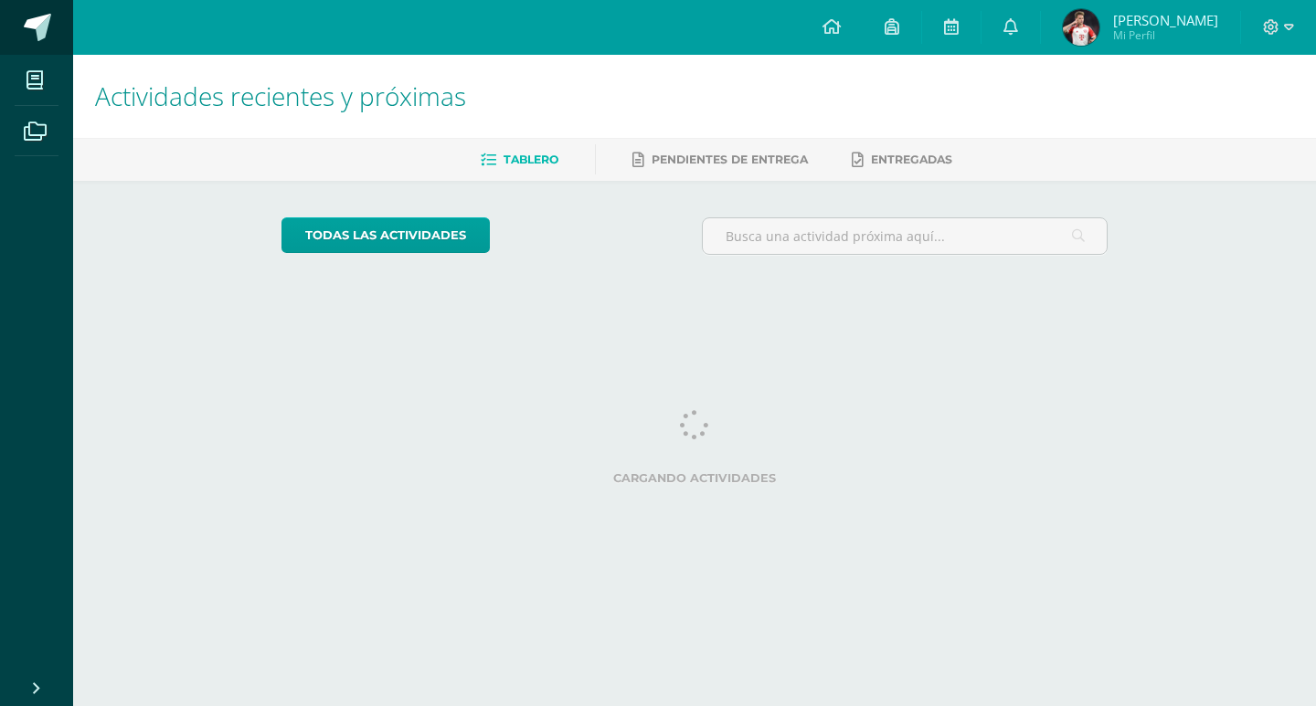
click at [33, 21] on span at bounding box center [37, 27] width 27 height 27
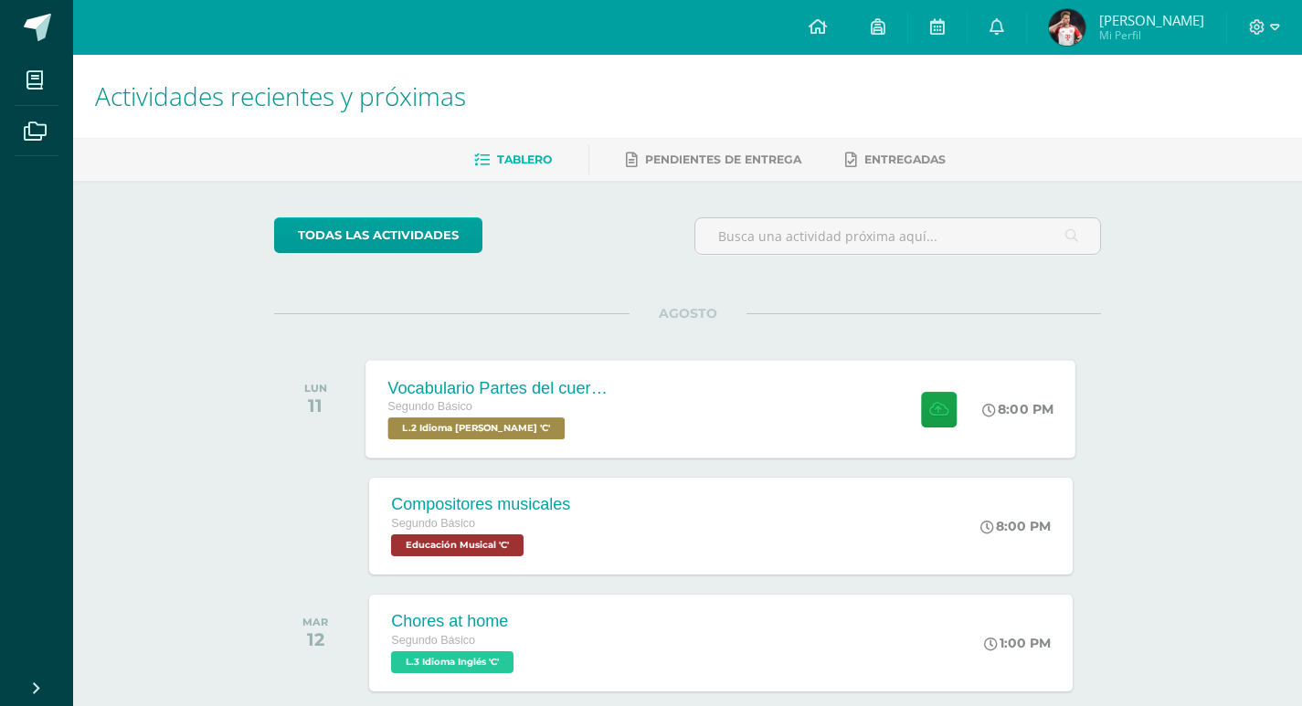
click at [558, 373] on div "Vocabulario Partes del cuerpo Segundo Básico L.2 Idioma [PERSON_NAME] 'C'" at bounding box center [499, 409] width 266 height 98
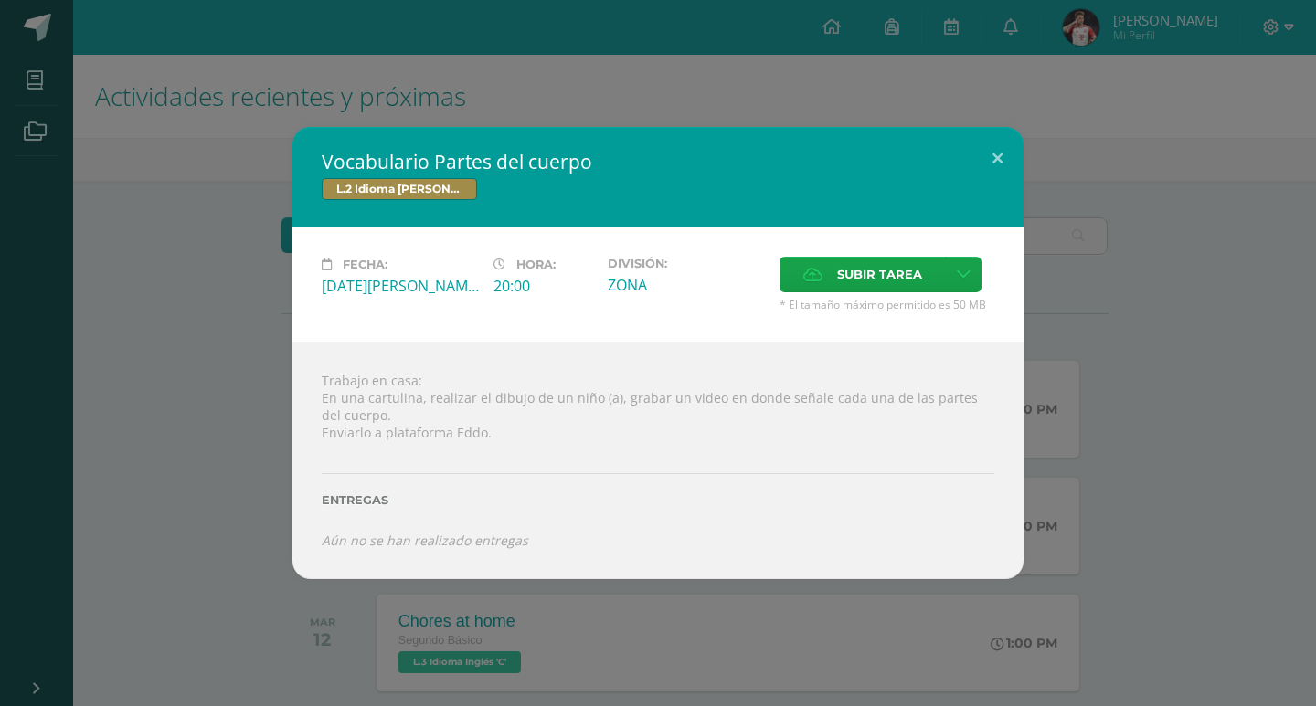
click at [257, 545] on div "Vocabulario Partes del cuerpo L.2 Idioma [PERSON_NAME] Fecha: [DATE][PERSON_NAM…" at bounding box center [657, 352] width 1301 height 451
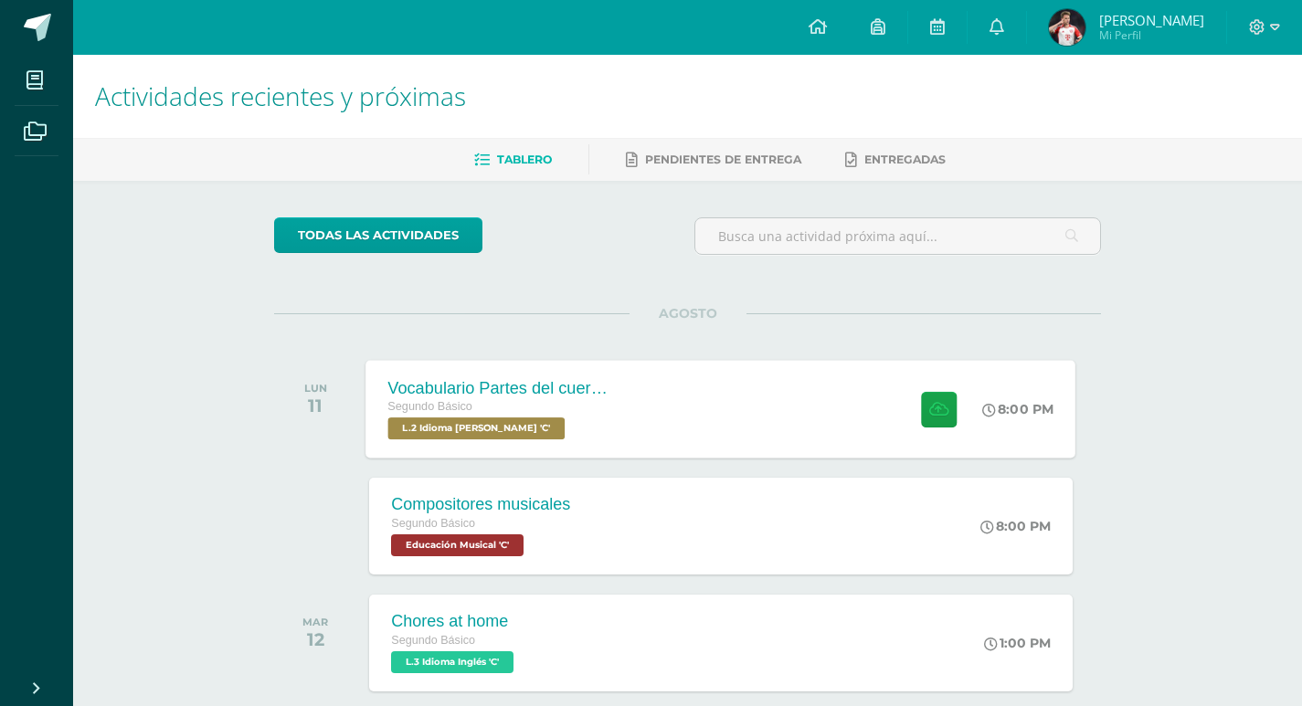
click at [595, 392] on div "Vocabulario Partes del cuerpo" at bounding box center [498, 387] width 221 height 19
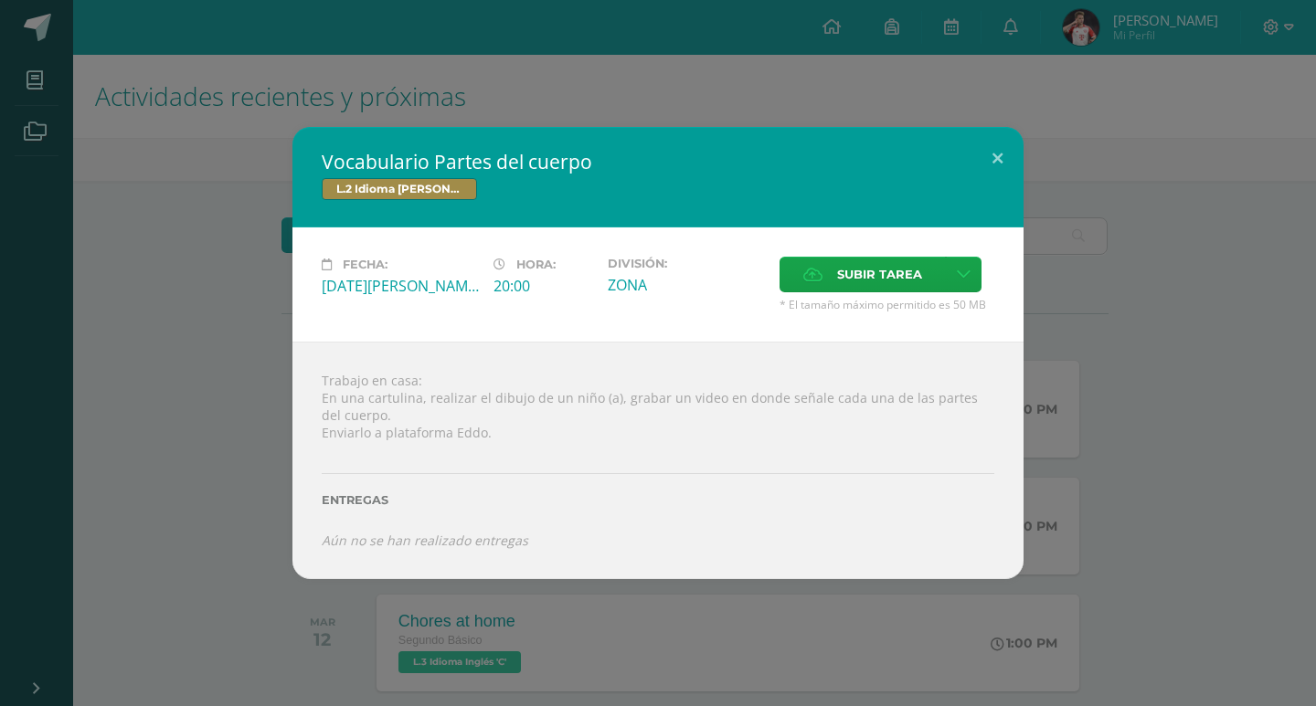
click at [247, 420] on div "Vocabulario Partes del cuerpo L.2 Idioma [PERSON_NAME] Fecha: [DATE][PERSON_NAM…" at bounding box center [657, 352] width 1301 height 451
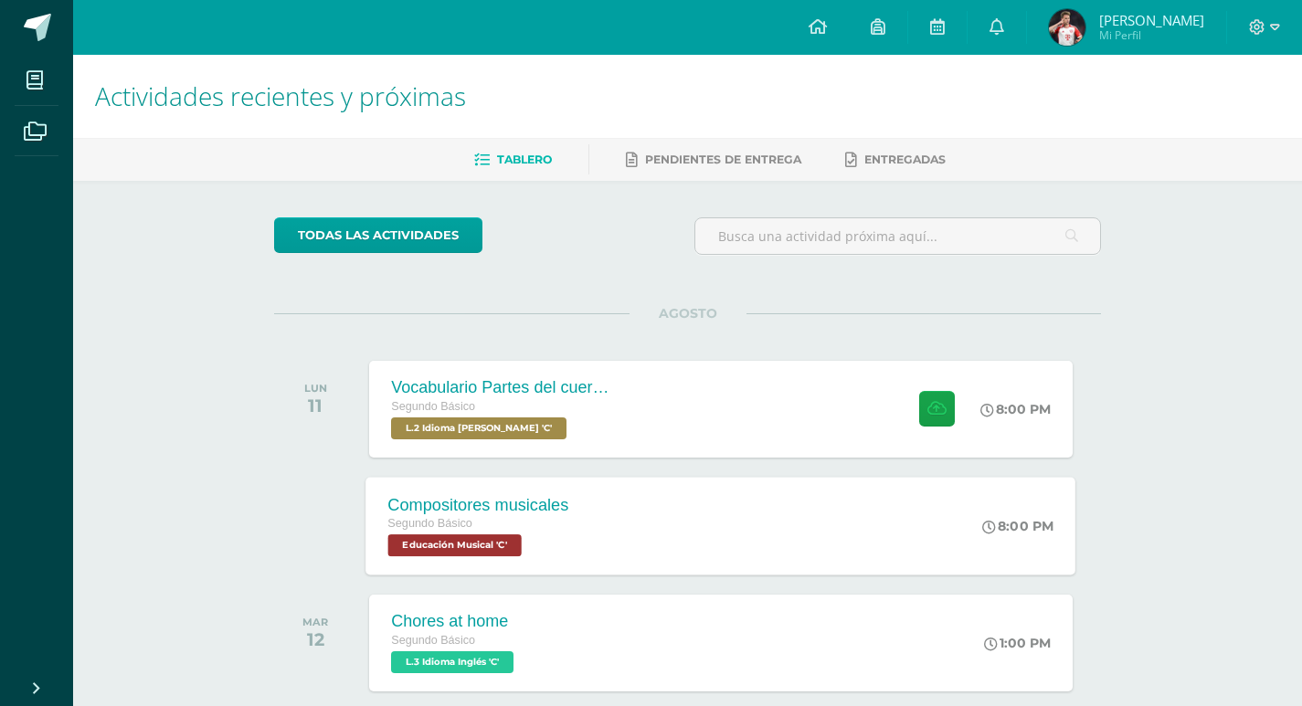
click at [446, 524] on span "Segundo Básico" at bounding box center [430, 523] width 85 height 13
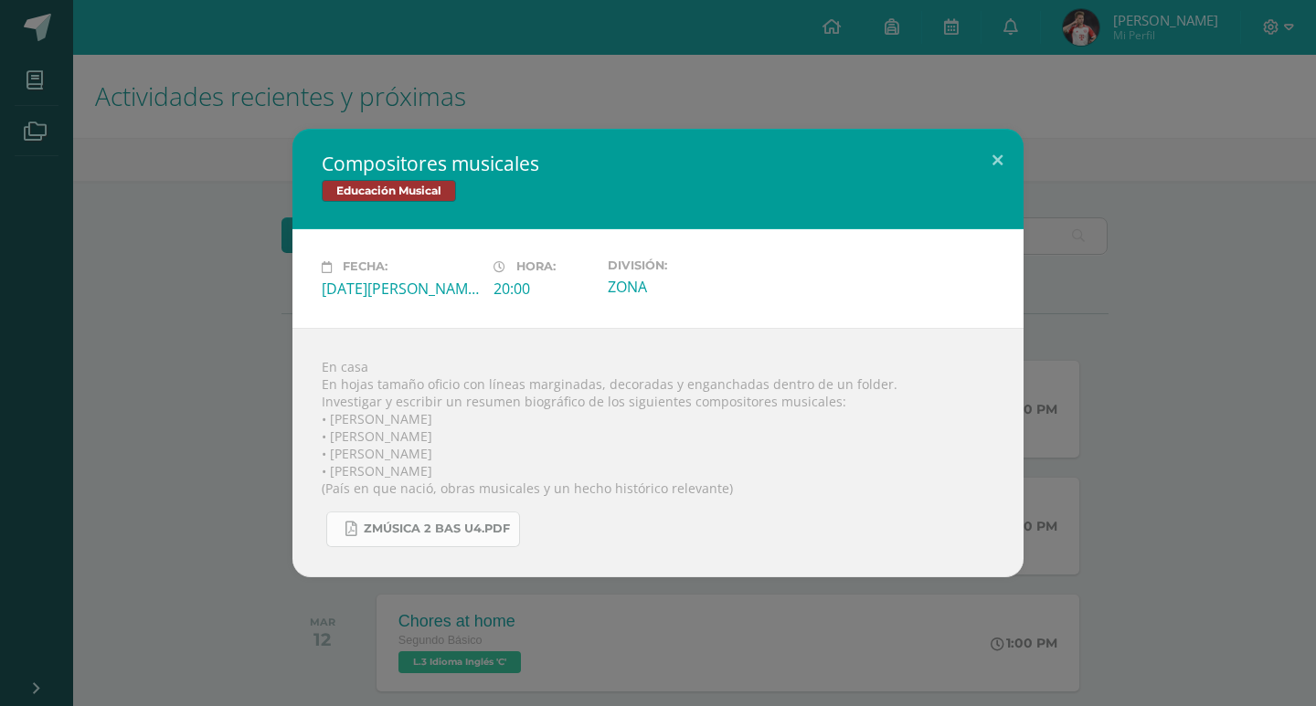
click at [426, 542] on link "Zmúsica 2 Bas U4.pdf" at bounding box center [423, 530] width 194 height 36
click at [194, 143] on div "Compositores musicales Educación Musical Fecha: [DATE][PERSON_NAME] Hora: 20:00…" at bounding box center [657, 353] width 1301 height 448
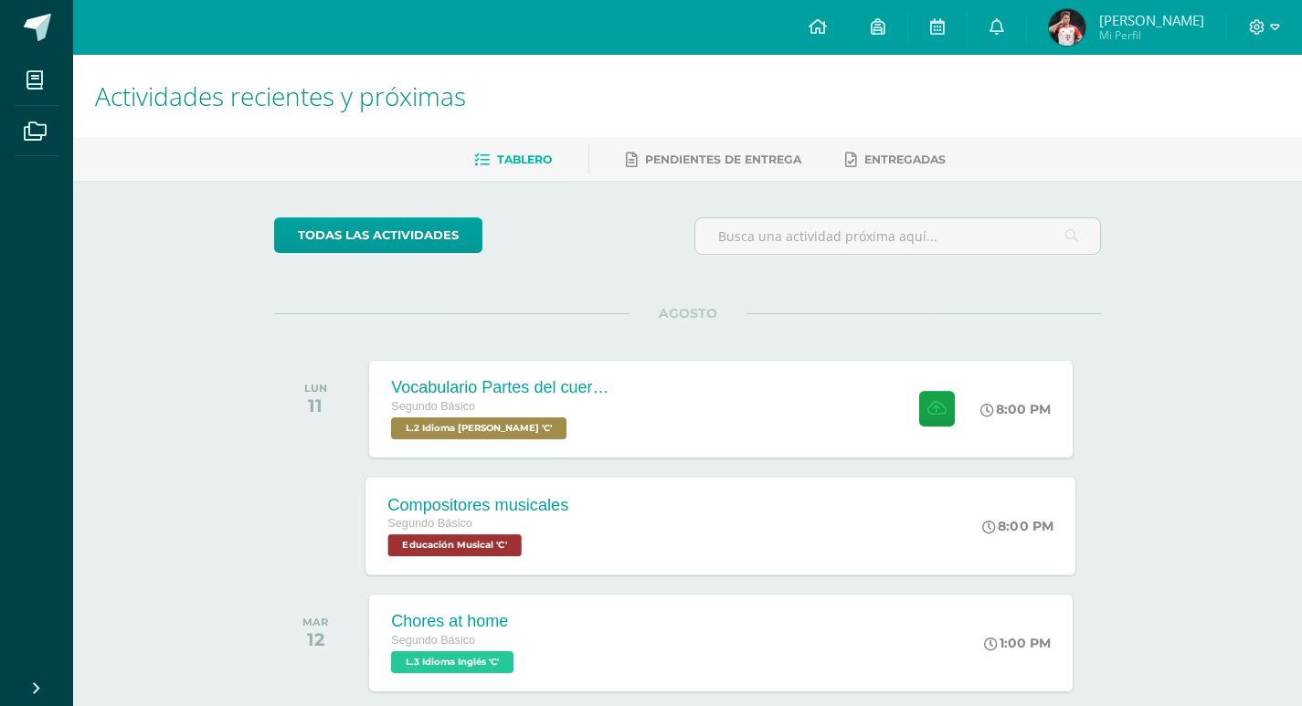
click at [505, 555] on span "Educación Musical 'C'" at bounding box center [454, 545] width 133 height 22
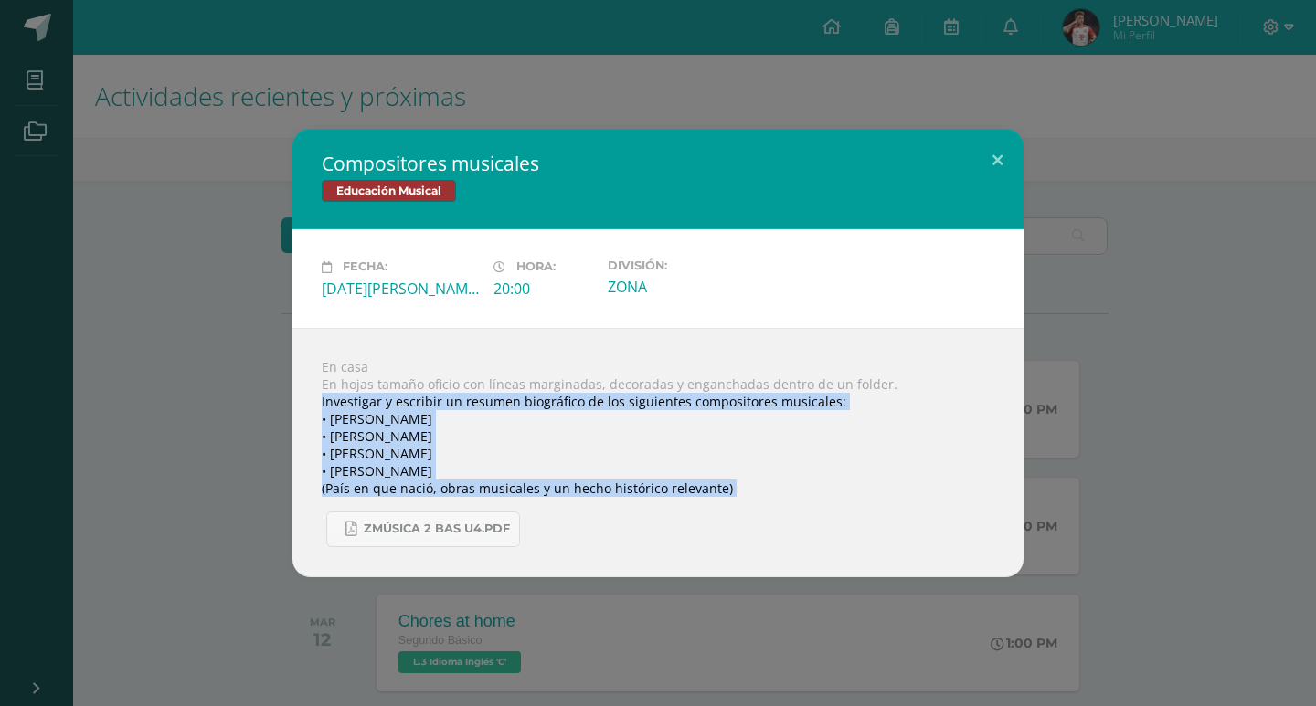
drag, startPoint x: 315, startPoint y: 398, endPoint x: 632, endPoint y: 497, distance: 332.0
click at [632, 497] on div "En casa En hojas tamaño oficio con líneas marginadas, decoradas y enganchadas d…" at bounding box center [657, 452] width 731 height 249
copy body "Investigar y escribir un resumen biográfico de los siguientes compositores musi…"
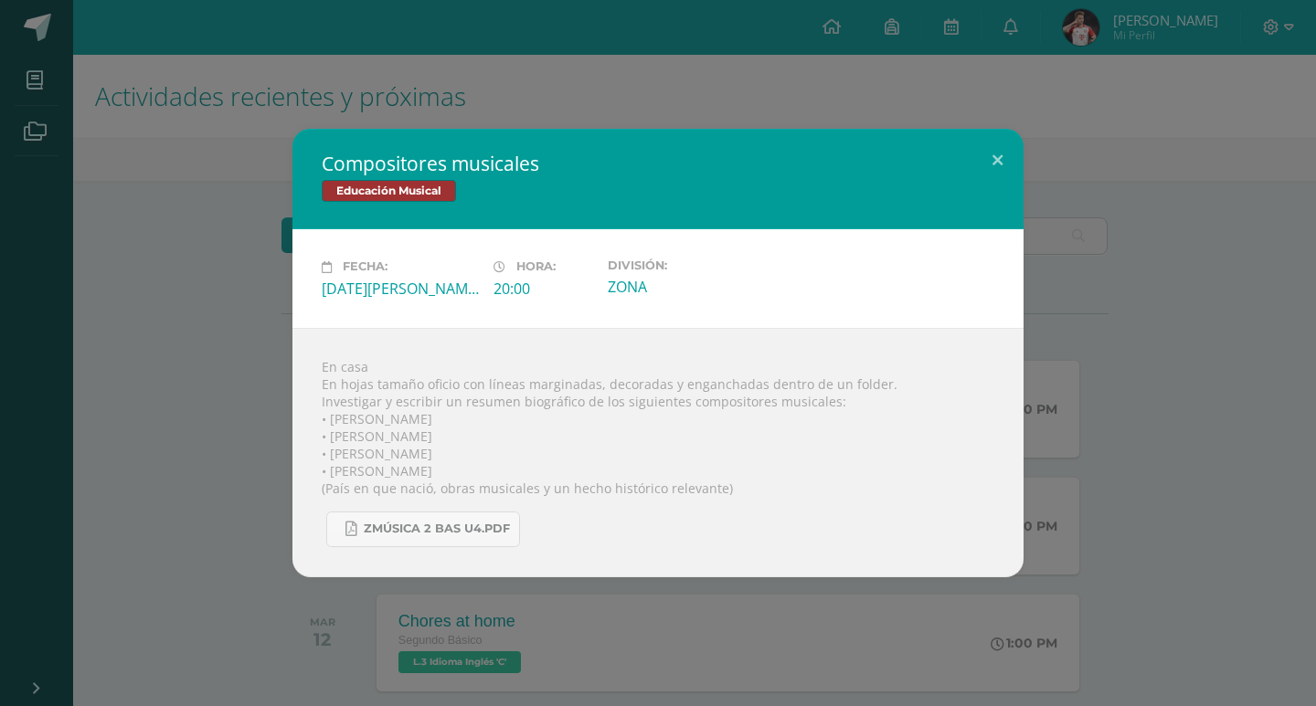
click at [120, 271] on div "Compositores musicales Educación Musical Fecha: [DATE][PERSON_NAME] Hora: 20:00…" at bounding box center [657, 353] width 1301 height 448
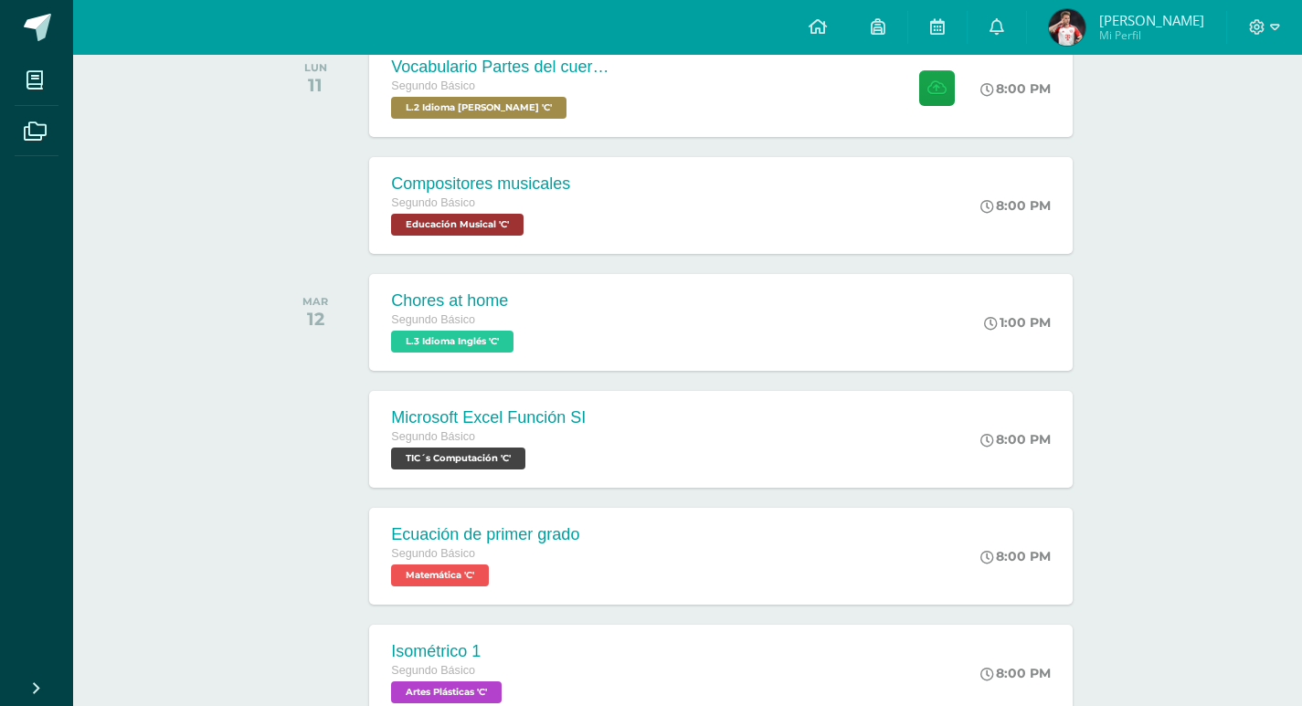
scroll to position [365, 0]
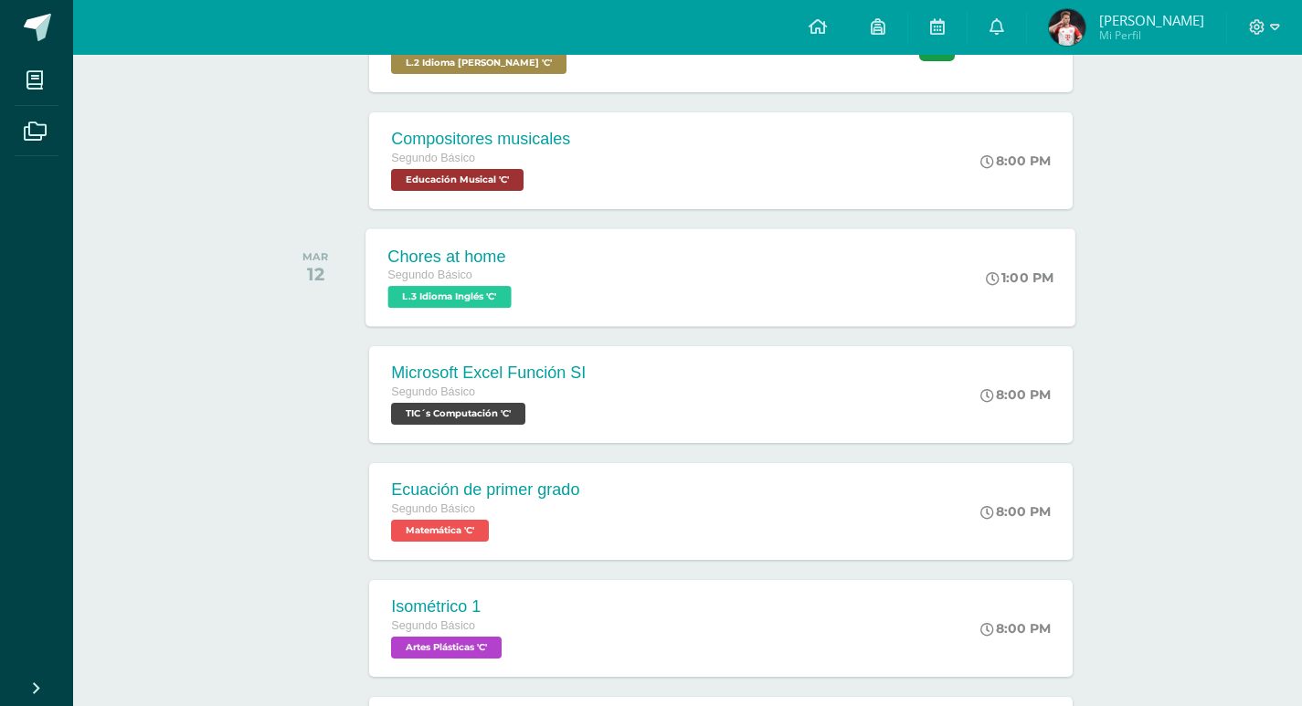
click at [444, 261] on div "Chores at home" at bounding box center [452, 256] width 128 height 19
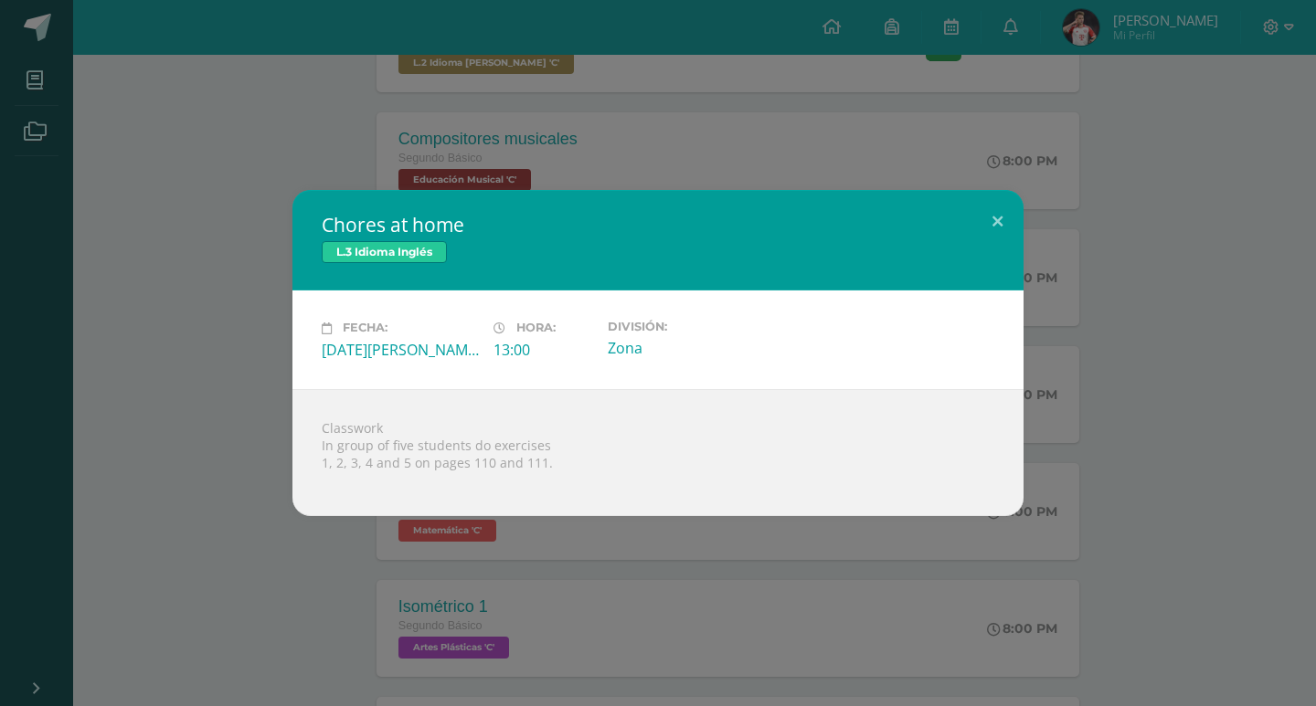
click at [191, 444] on div "Chores at home L.3 Idioma Inglés Fecha: [DATE][PERSON_NAME] Hora: 13:00 Divisió…" at bounding box center [657, 352] width 1301 height 325
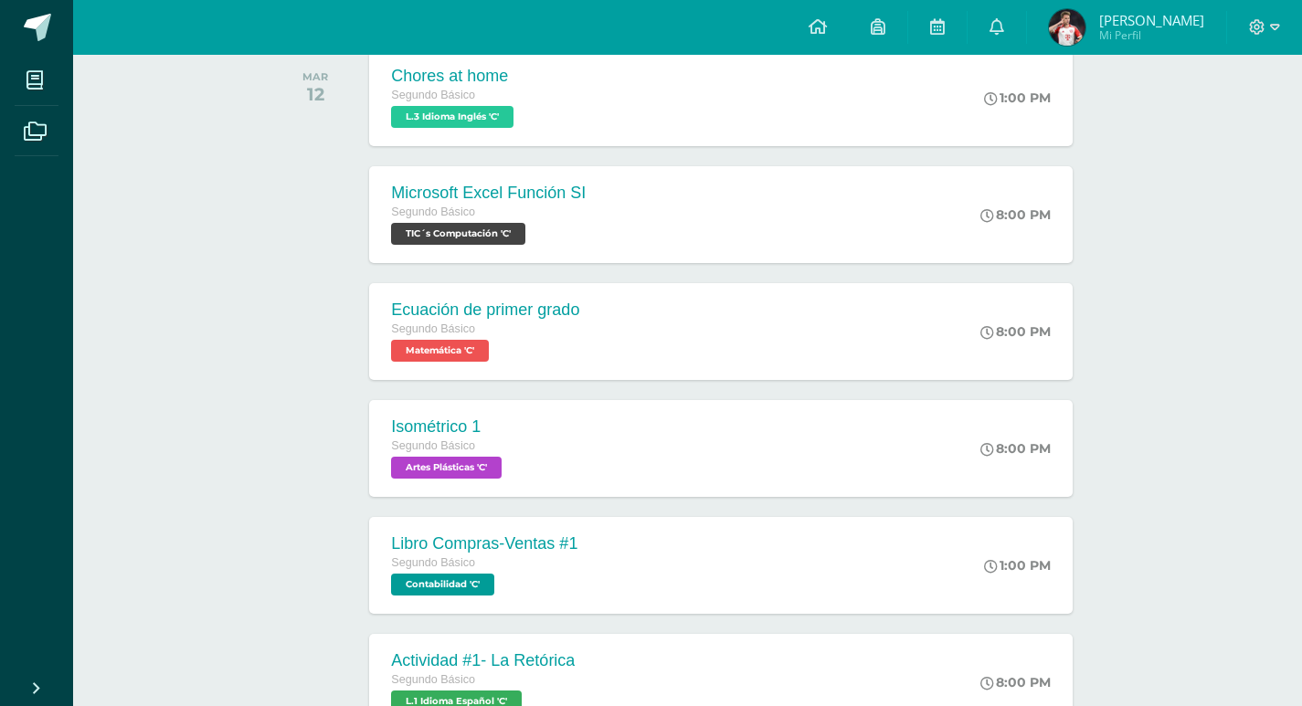
scroll to position [548, 0]
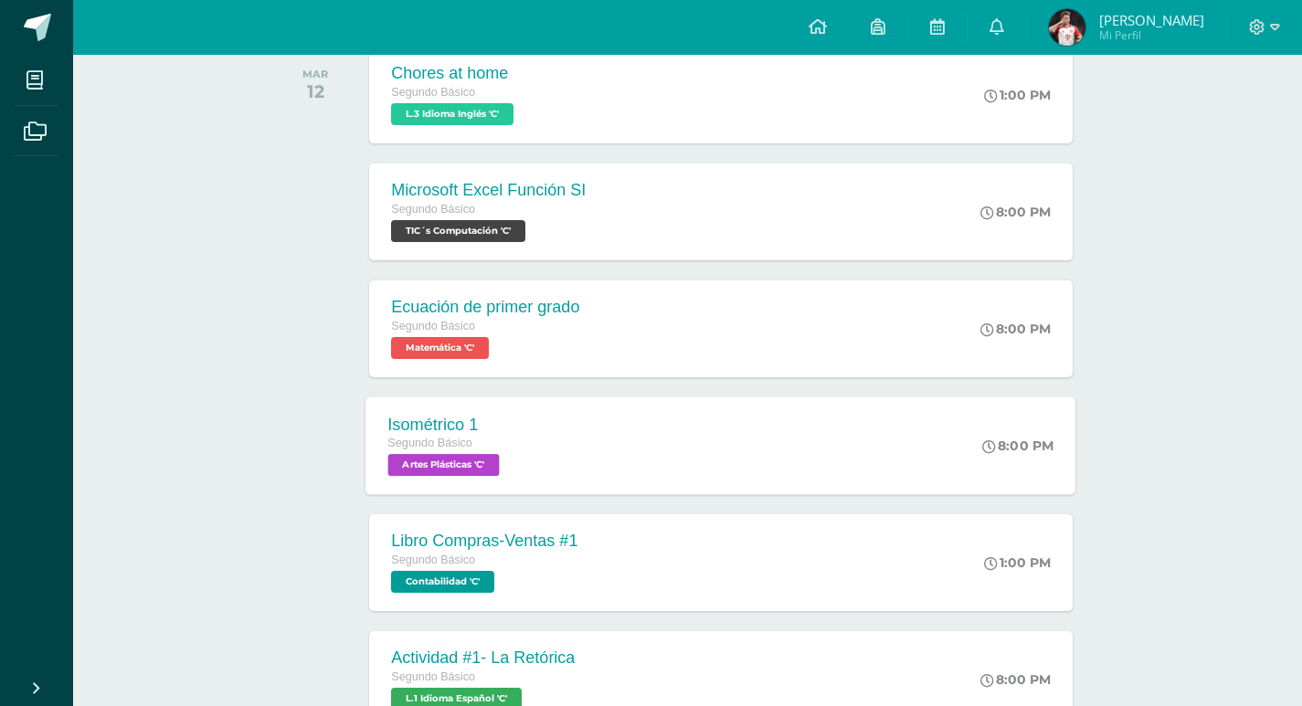
click at [436, 411] on div "Isométrico 1 Segundo Básico Artes Plásticas 'C'" at bounding box center [446, 446] width 161 height 98
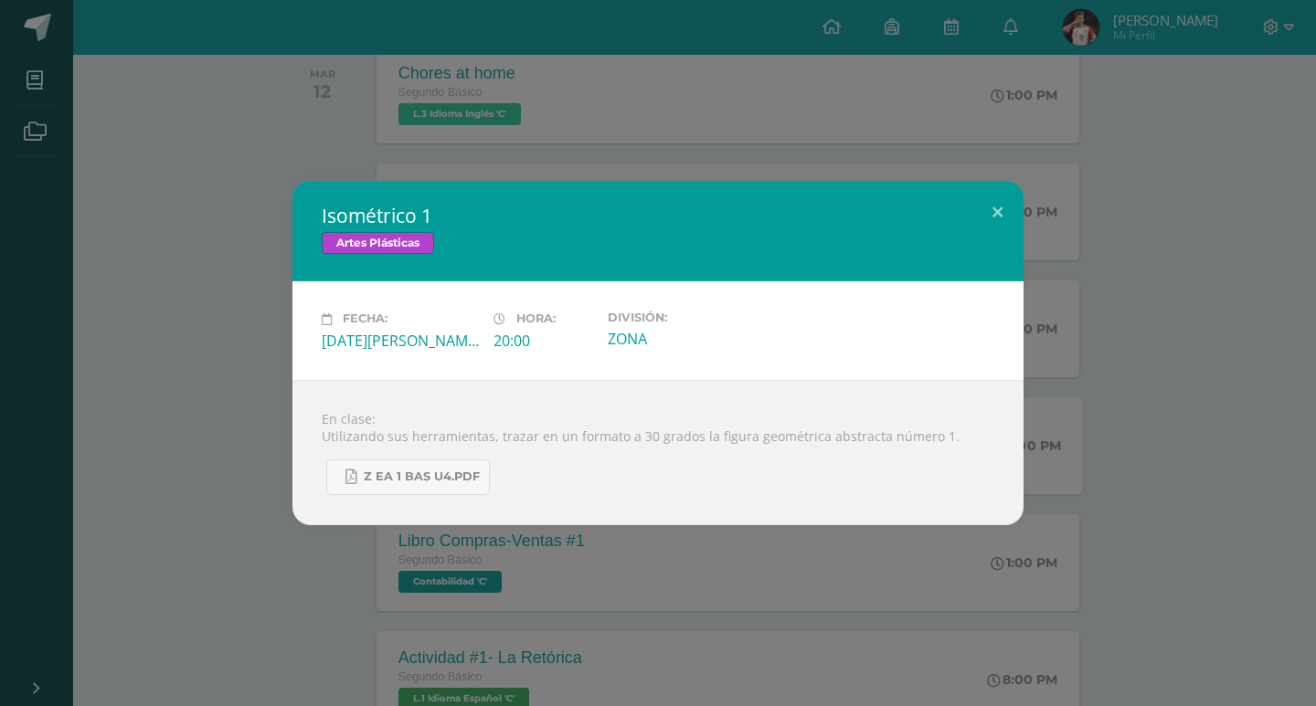
click at [207, 465] on div "Isométrico 1 Artes Plásticas Fecha: [DATE][PERSON_NAME] Hora: 20:00 División: Z…" at bounding box center [657, 353] width 1301 height 344
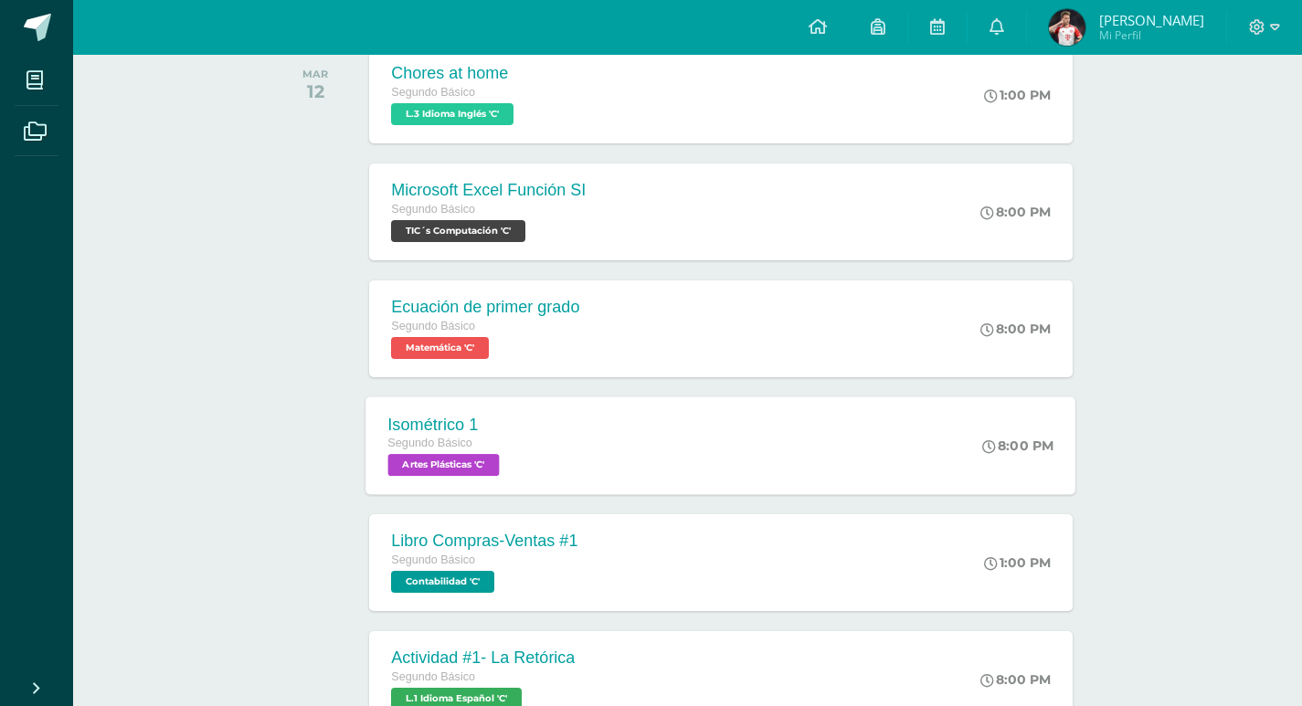
click at [504, 430] on div "Isométrico 1" at bounding box center [446, 424] width 116 height 19
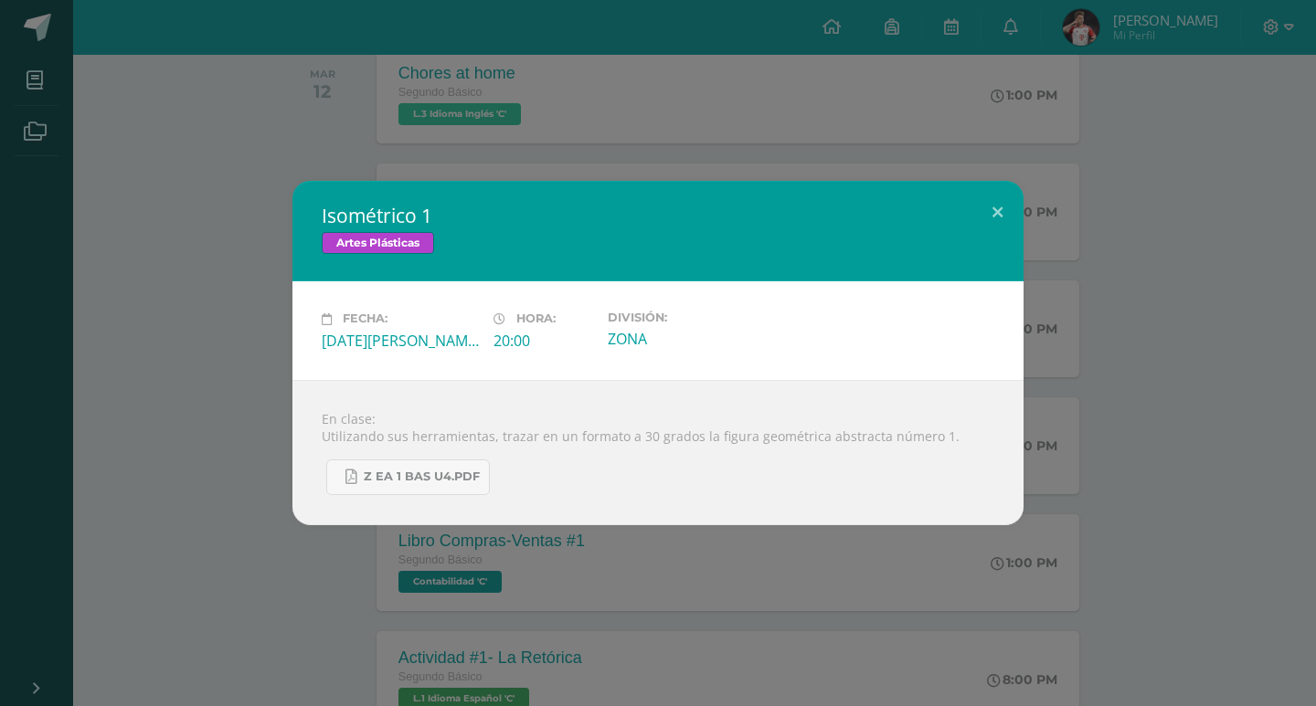
click at [206, 477] on div "Isométrico 1 Artes Plásticas Fecha: [DATE][PERSON_NAME] Hora: 20:00 División: Z…" at bounding box center [657, 353] width 1301 height 344
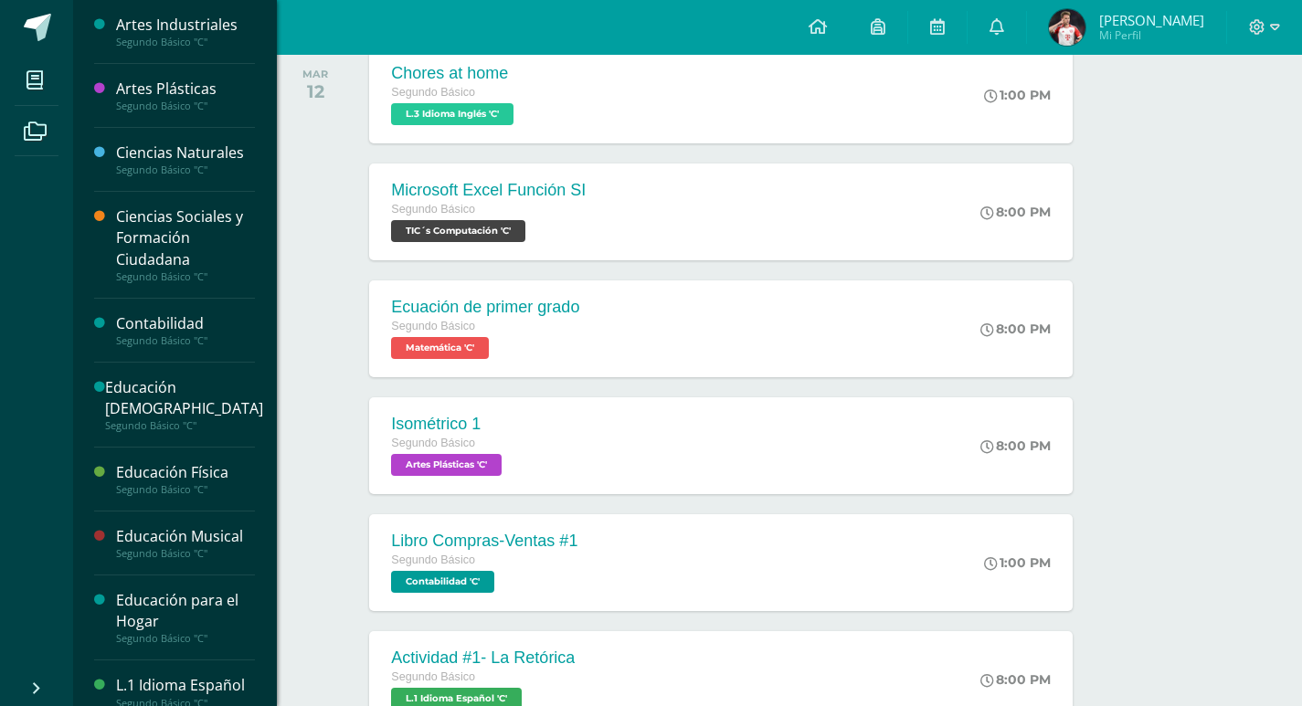
click at [100, 99] on div at bounding box center [105, 96] width 22 height 34
click at [122, 89] on div "Artes Plásticas" at bounding box center [185, 89] width 139 height 21
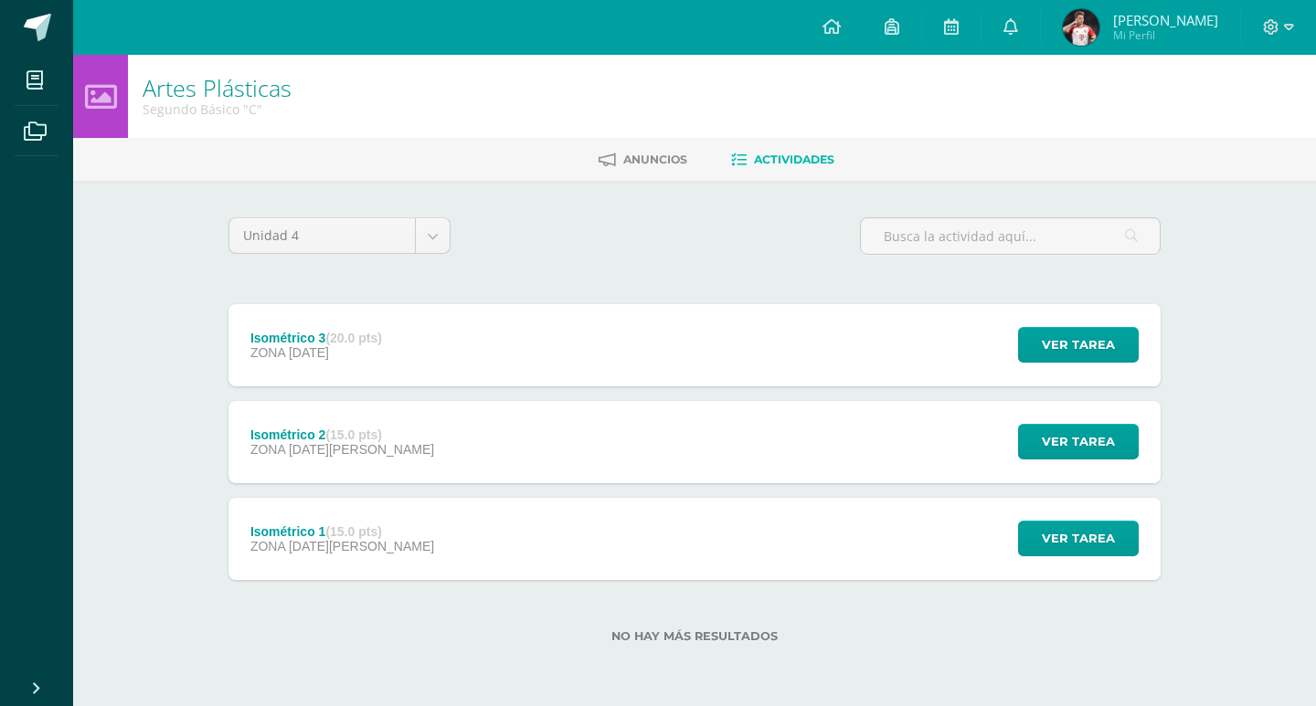
click at [442, 509] on div "Isométrico 1 (15.0 pts) ZONA 12 de Agosto Ver tarea Isométrico 1 Artes Plástica…" at bounding box center [694, 539] width 932 height 82
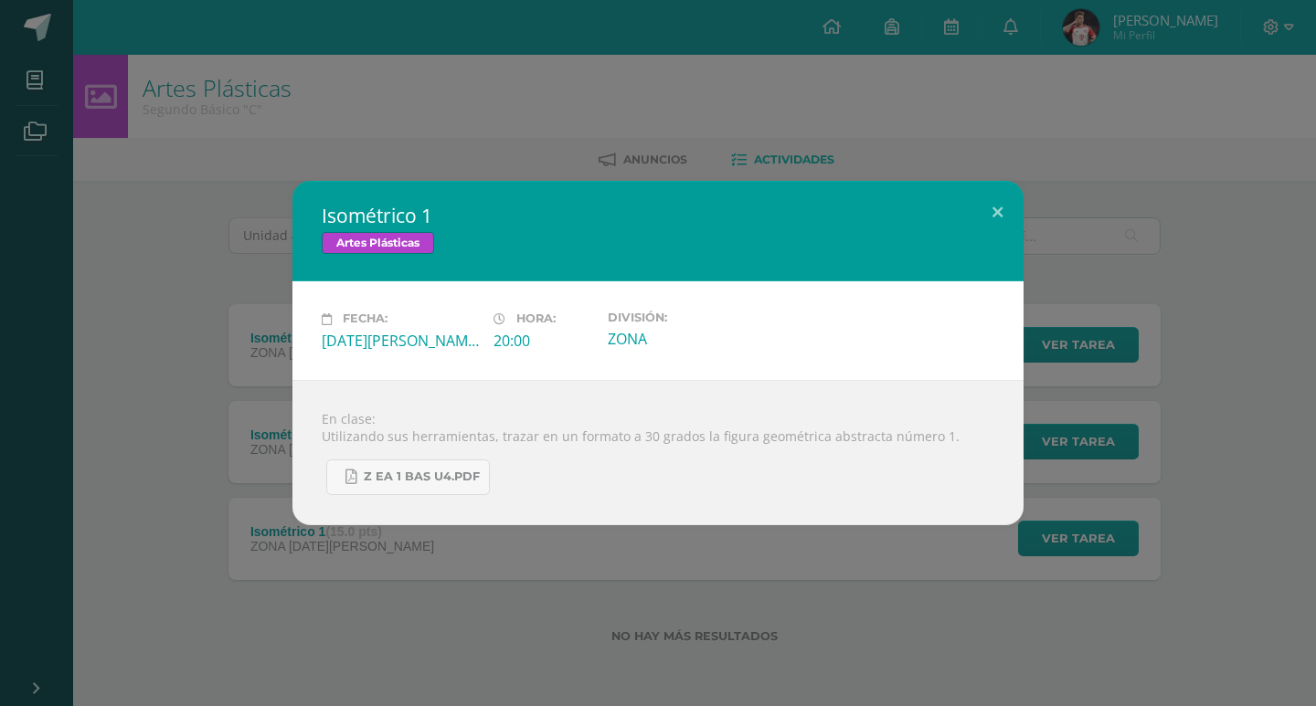
click at [232, 550] on div "Isométrico 1 Artes Plásticas Fecha: [DATE][PERSON_NAME] Hora: 20:00 División: Z…" at bounding box center [658, 353] width 1316 height 706
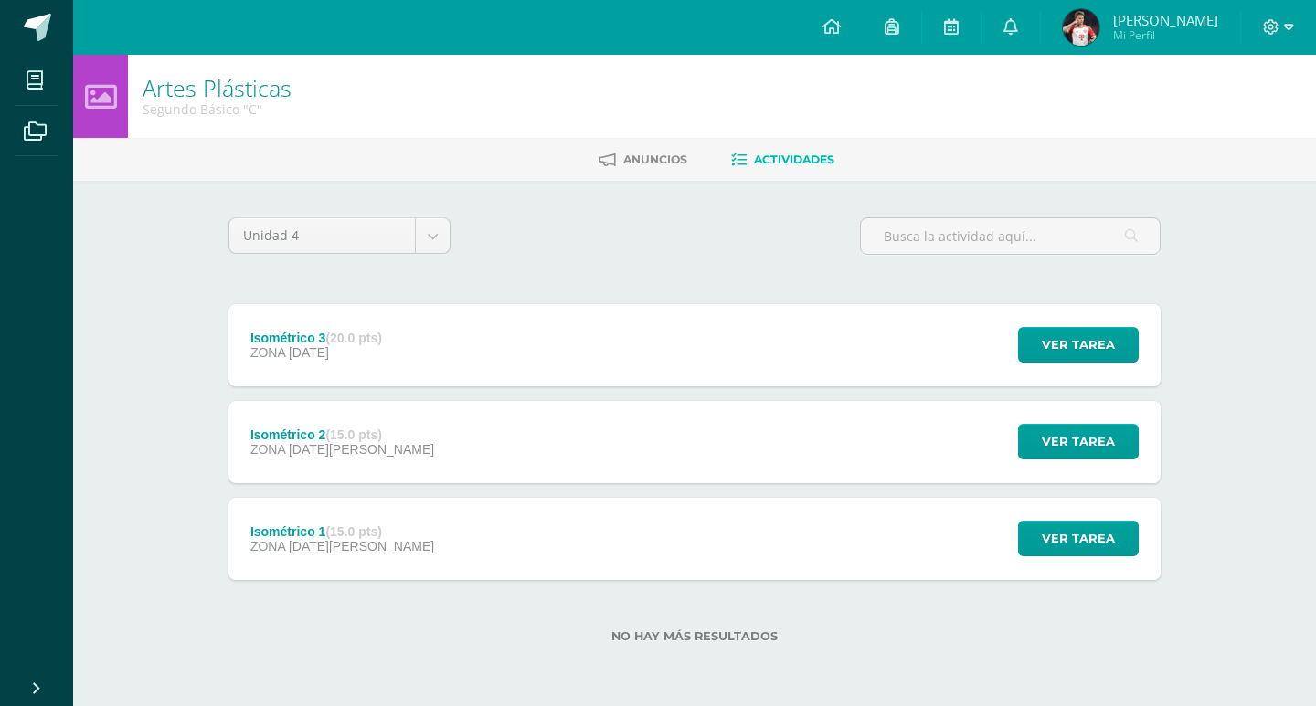
click at [309, 450] on span "26 de Agosto" at bounding box center [361, 449] width 145 height 15
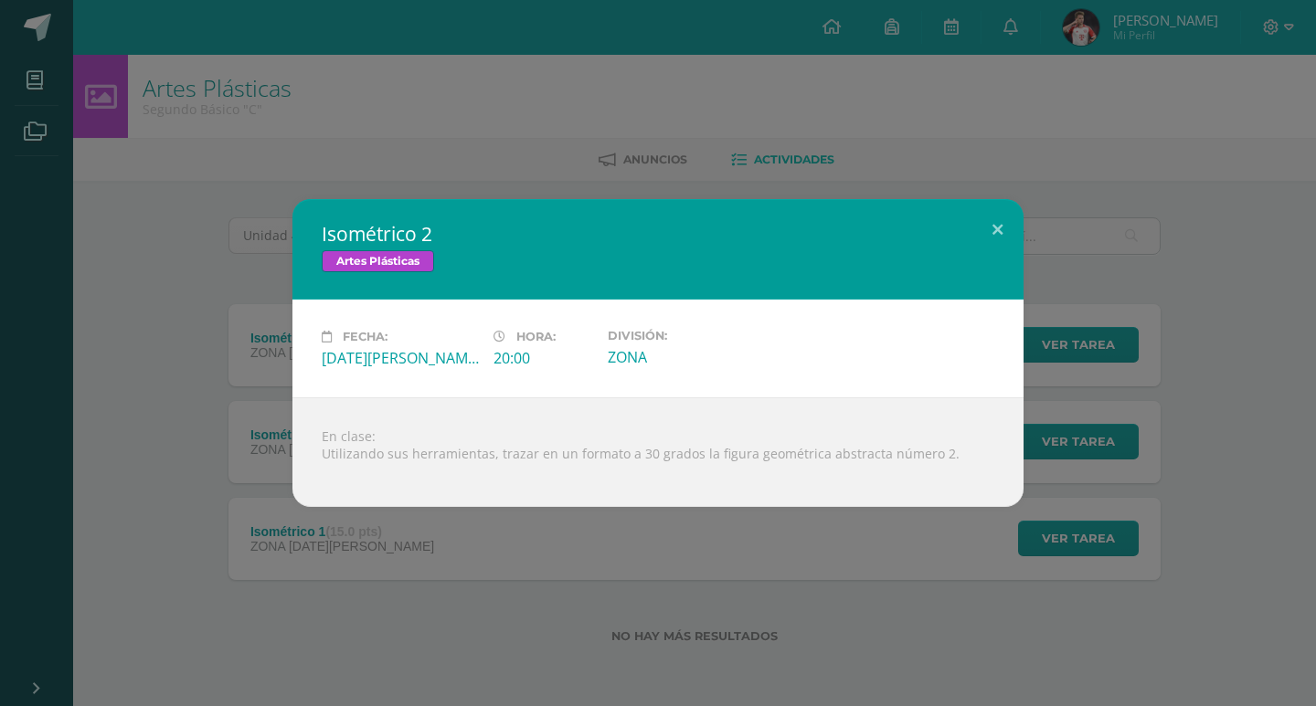
drag, startPoint x: 161, startPoint y: 495, endPoint x: 223, endPoint y: 444, distance: 80.5
click at [164, 495] on div "Isométrico 2 Artes Plásticas Fecha: Martes 26 de Agosto Hora: 20:00 División: Z…" at bounding box center [657, 353] width 1301 height 308
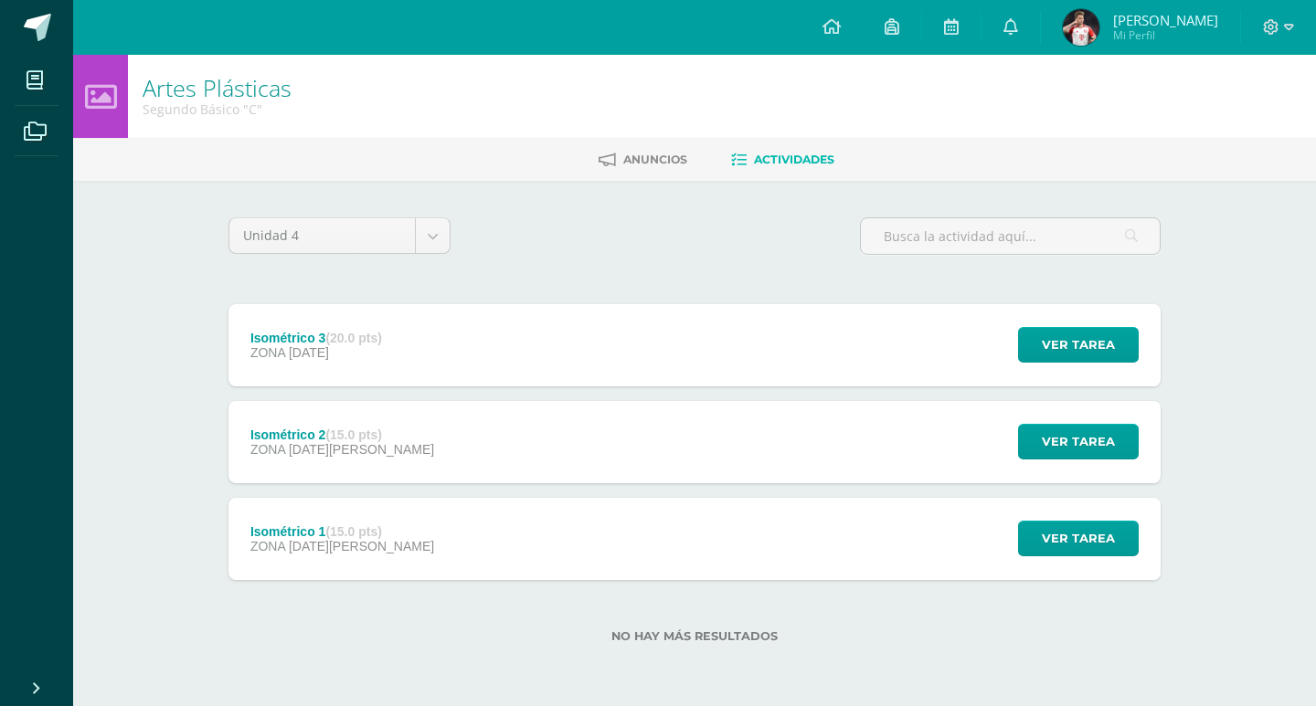
click at [315, 345] on span "09 de Septiembre" at bounding box center [309, 352] width 40 height 15
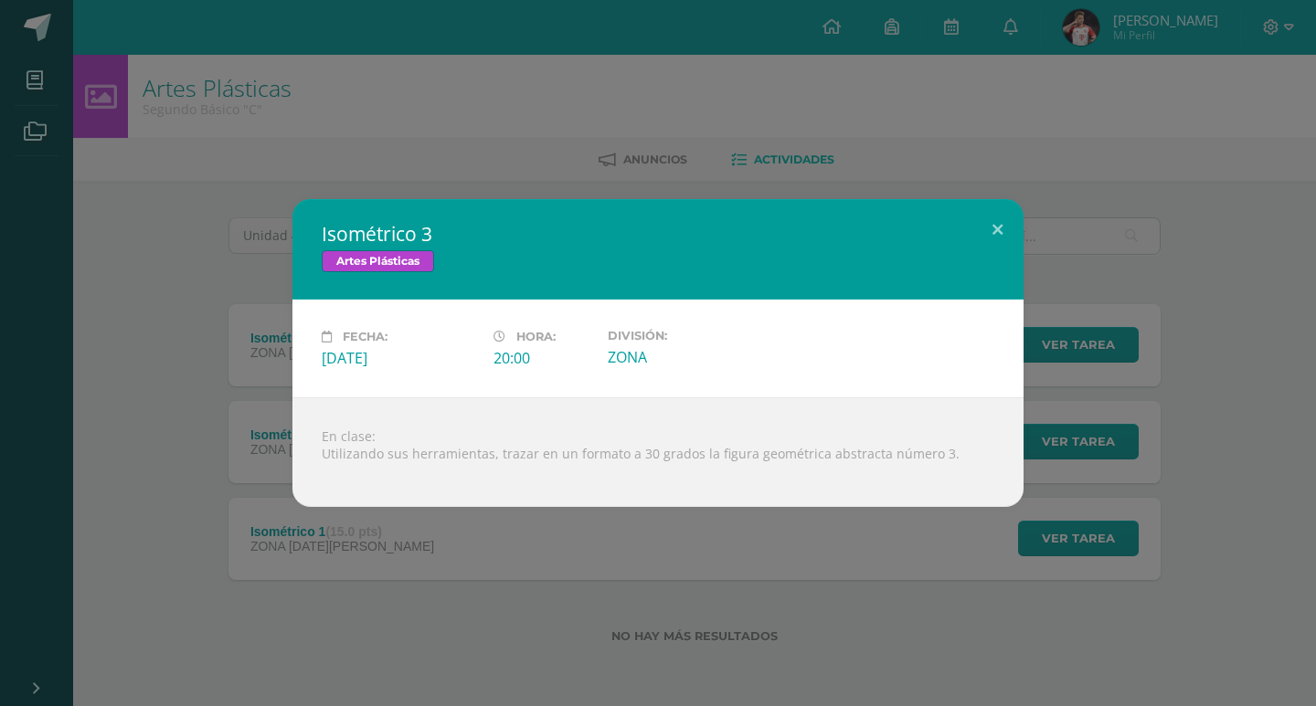
click at [118, 619] on div "Isométrico 3 Artes Plásticas Fecha: Martes 09 de Septiembre Hora: 20:00 Divisió…" at bounding box center [658, 353] width 1316 height 706
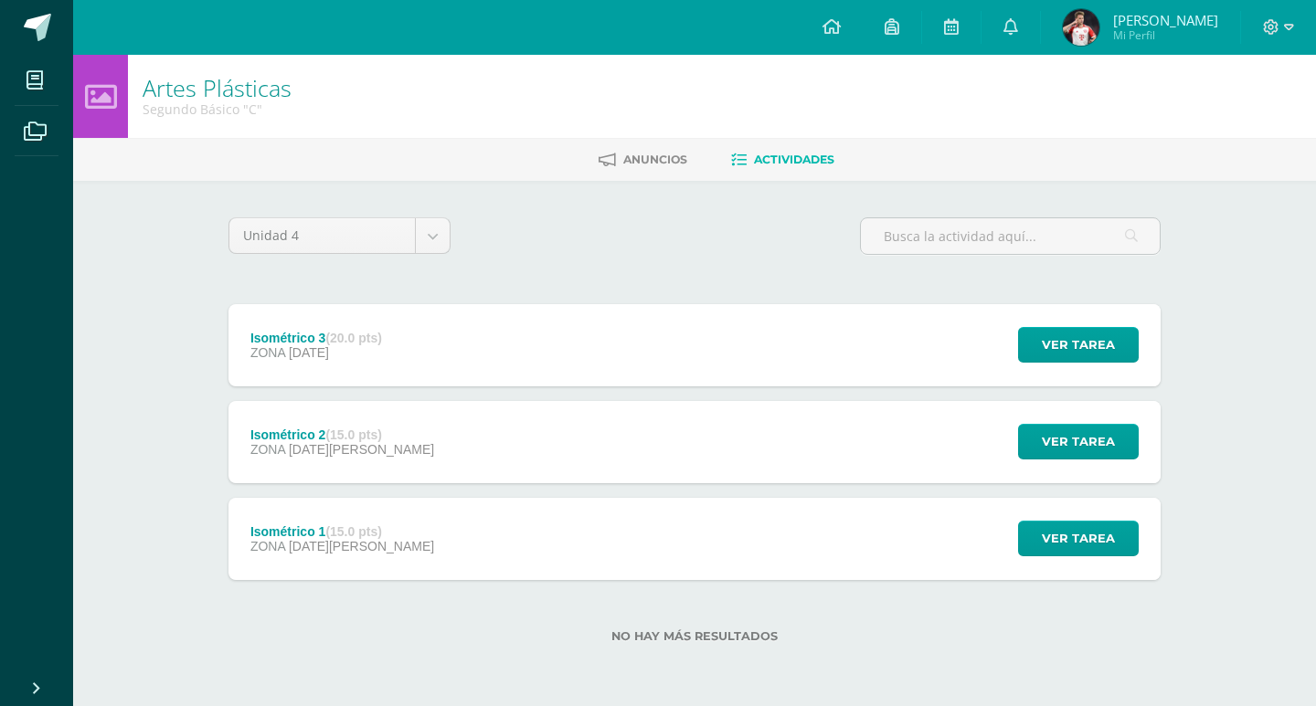
click at [311, 543] on span "12 de Agosto" at bounding box center [361, 546] width 145 height 15
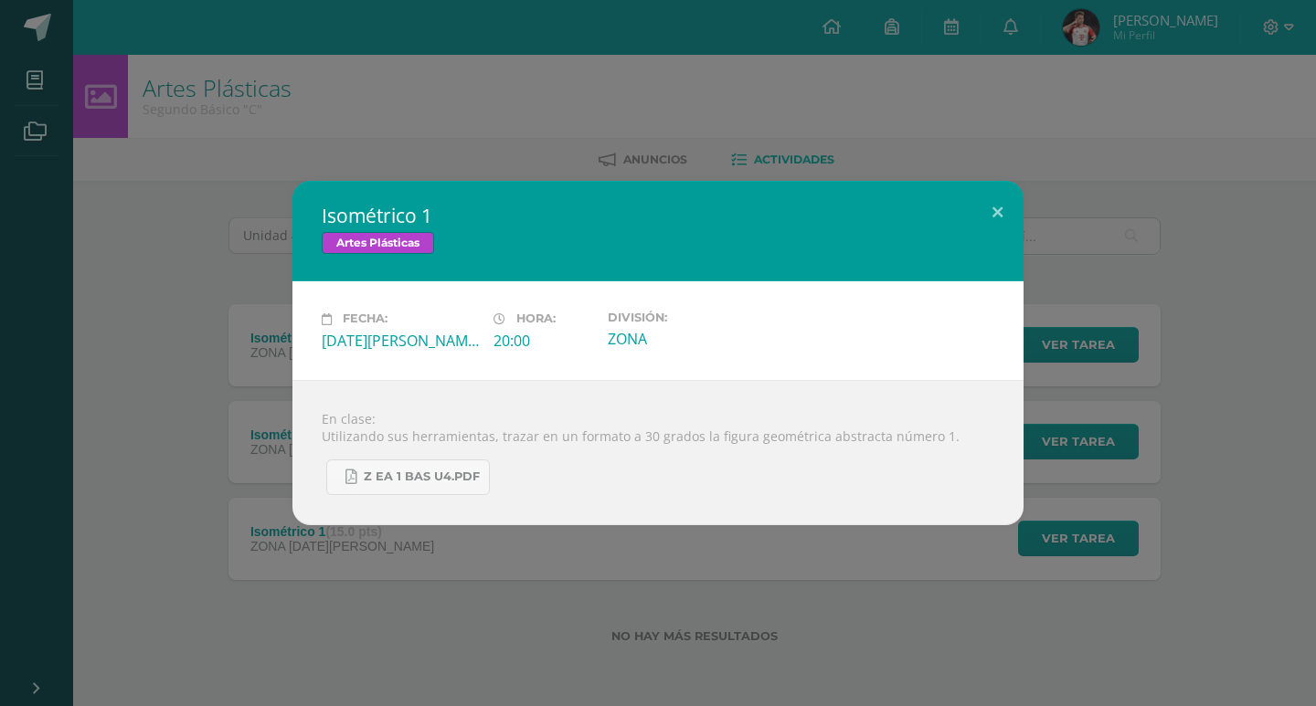
click at [402, 566] on div "Isométrico 1 Artes Plásticas Fecha: [DATE][PERSON_NAME] Hora: 20:00 División: Z…" at bounding box center [658, 353] width 1316 height 706
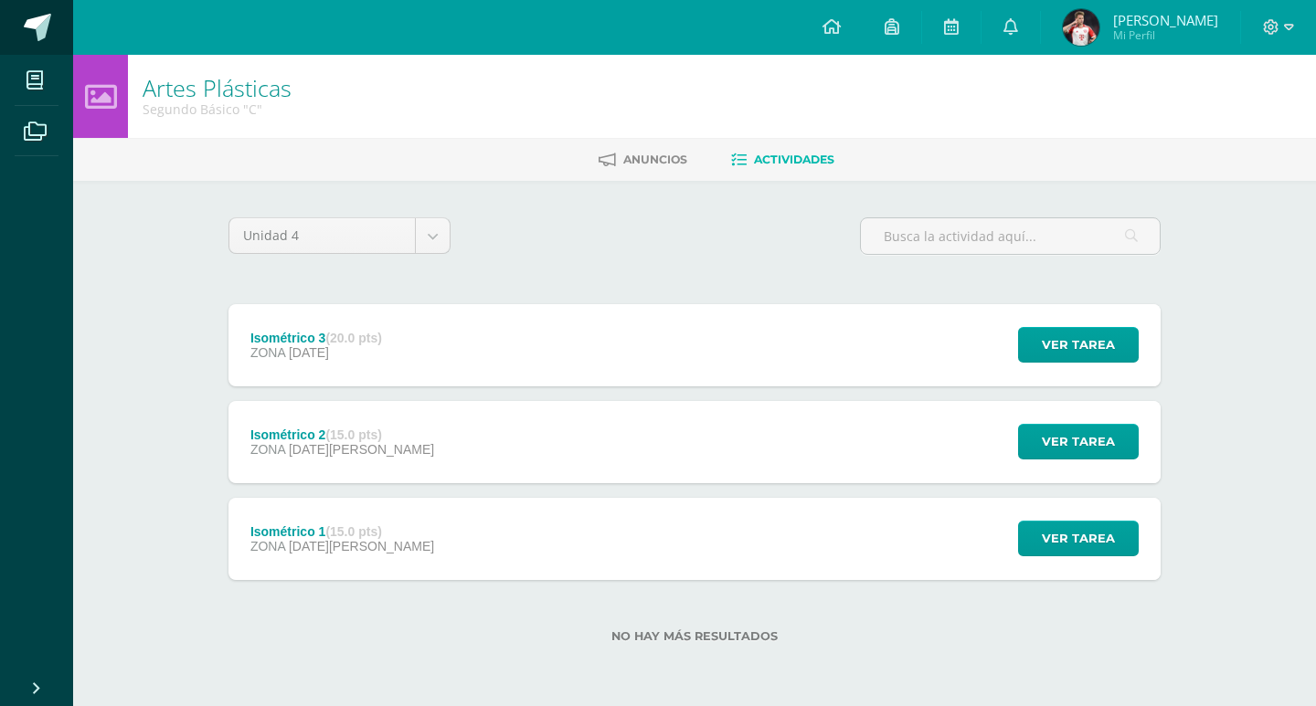
click at [48, 16] on span at bounding box center [37, 27] width 27 height 27
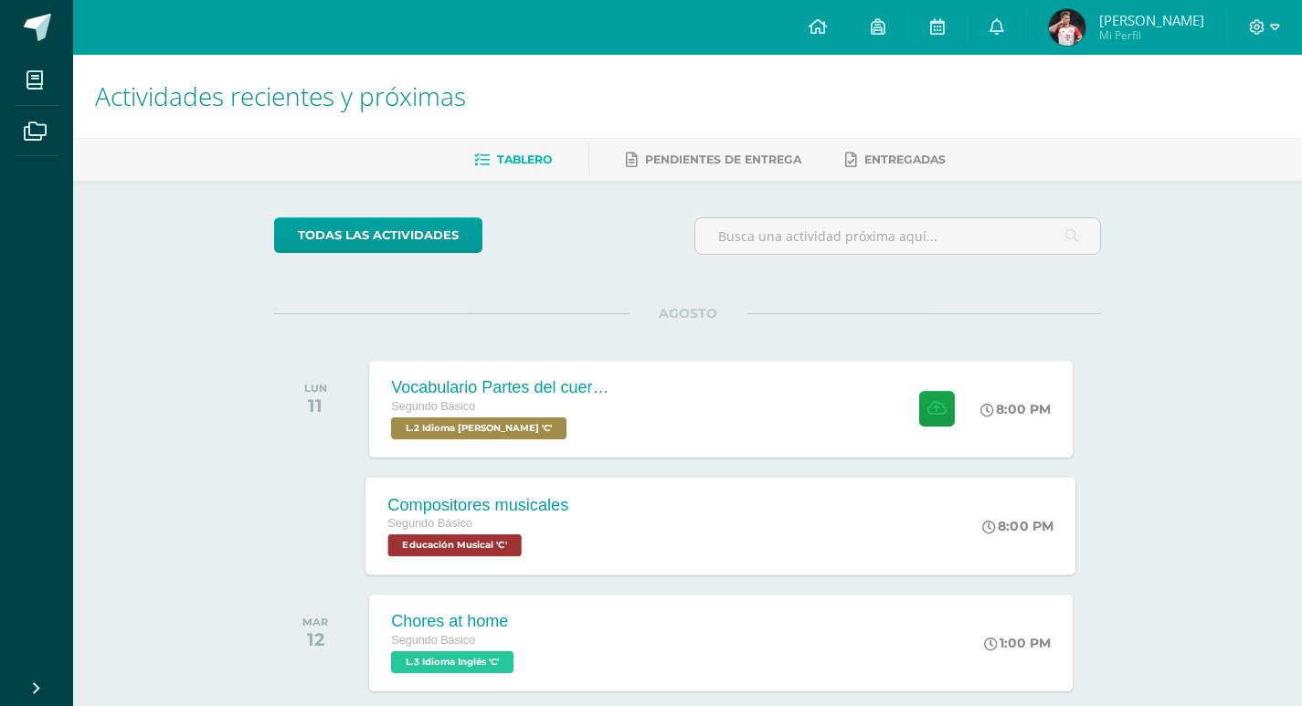
click at [582, 487] on div "Compositores musicales Segundo Básico Educación Musical 'C'" at bounding box center [478, 526] width 225 height 98
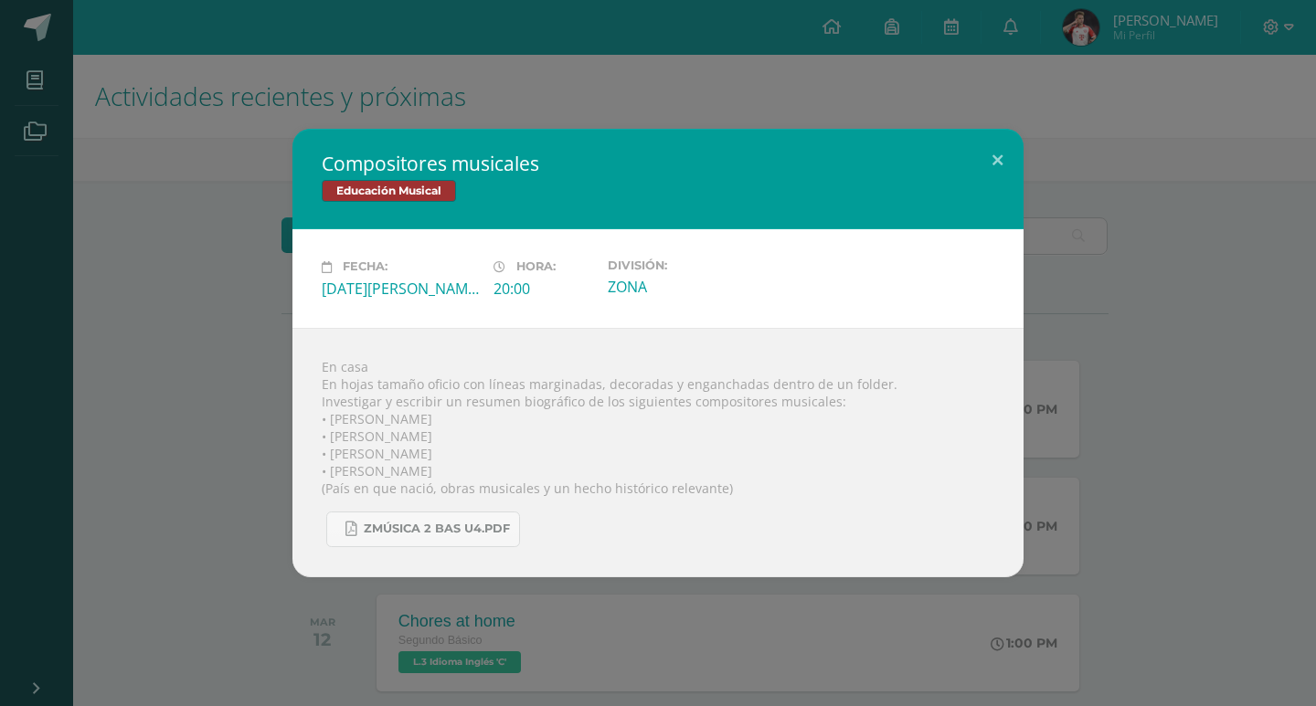
click at [61, 321] on div "Compositores musicales Educación Musical Fecha: [DATE][PERSON_NAME] Hora: 20:00…" at bounding box center [657, 353] width 1301 height 448
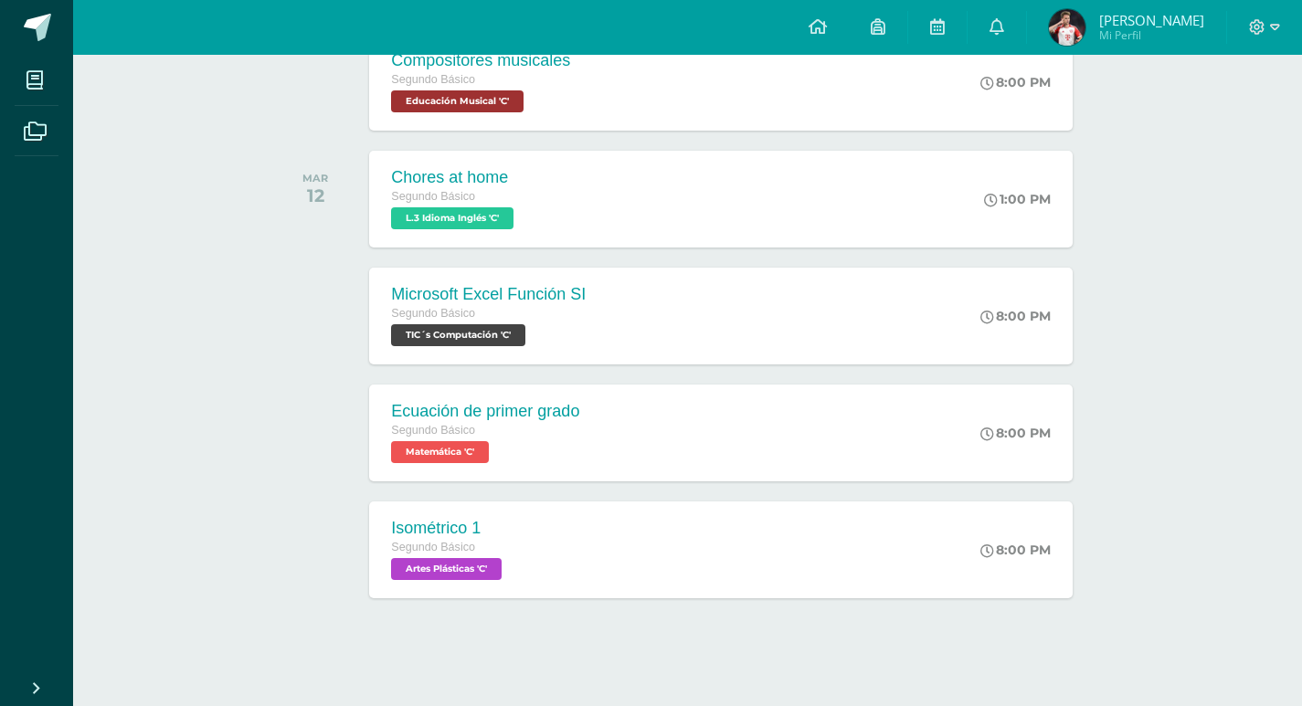
scroll to position [451, 0]
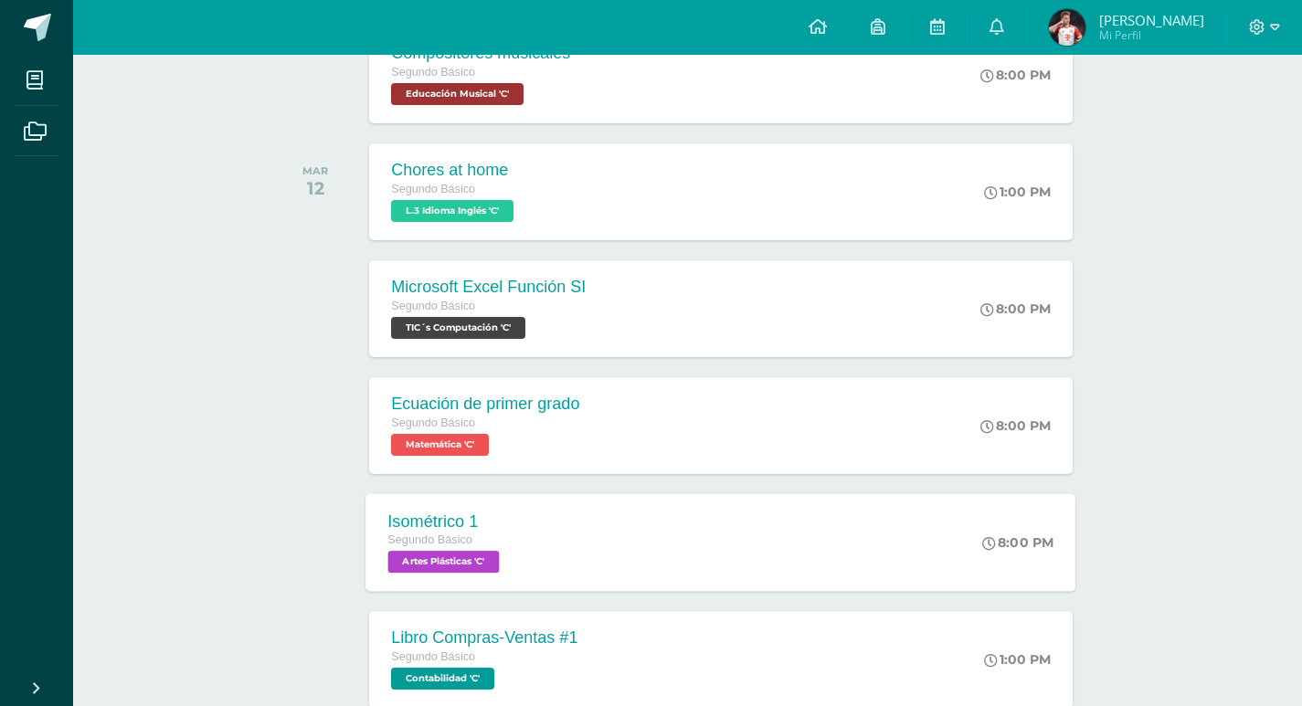
click at [500, 504] on div "Isométrico 1 Segundo Básico Artes Plásticas 'C'" at bounding box center [446, 542] width 161 height 98
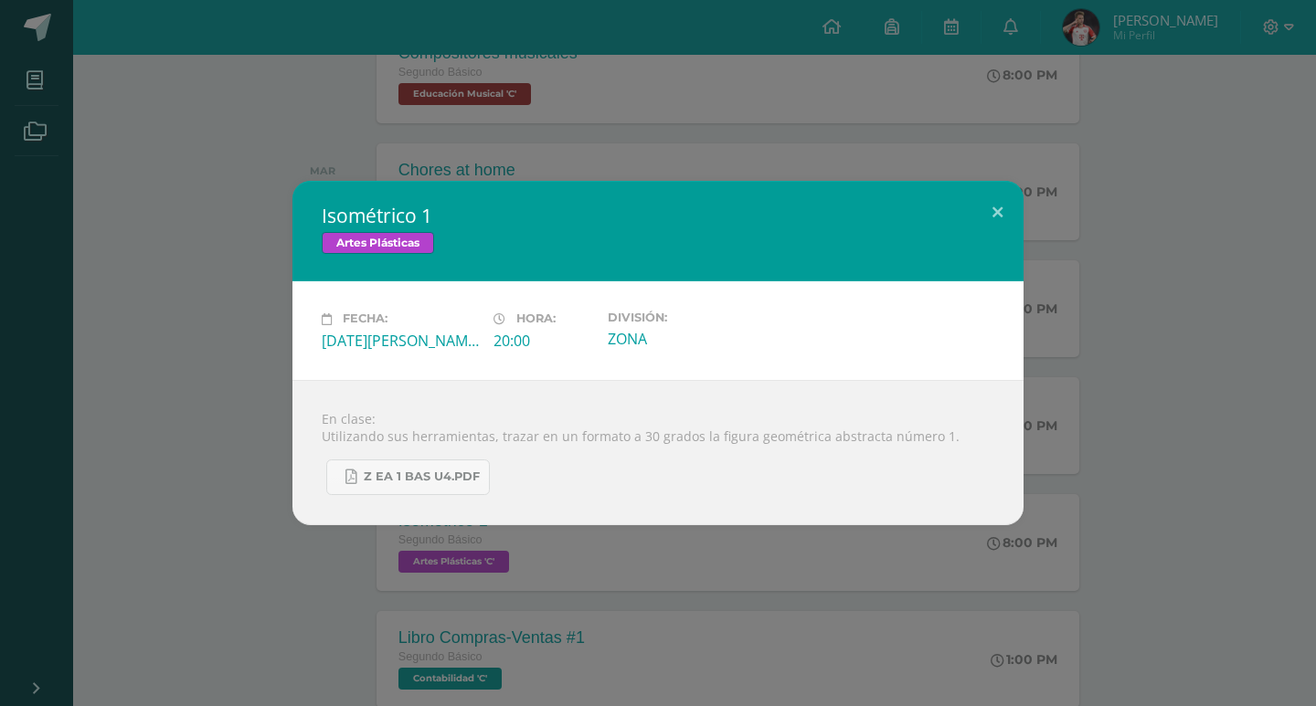
click at [197, 475] on div "Isométrico 1 Artes Plásticas Fecha: [DATE][PERSON_NAME] Hora: 20:00 División: Z…" at bounding box center [657, 353] width 1301 height 344
